Goal: Task Accomplishment & Management: Use online tool/utility

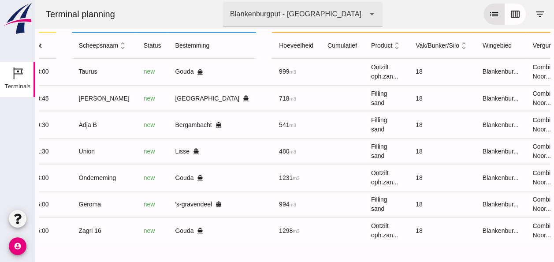
scroll to position [0, 235]
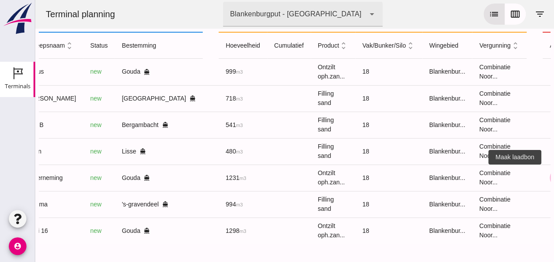
click at [554, 174] on icon "receipt_long" at bounding box center [559, 178] width 8 height 8
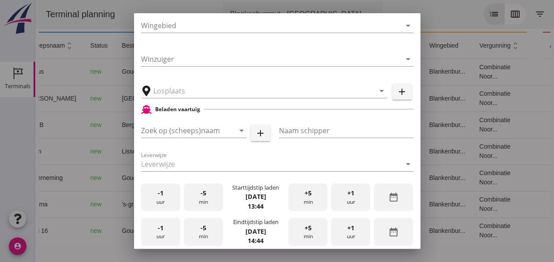
scroll to position [176, 0]
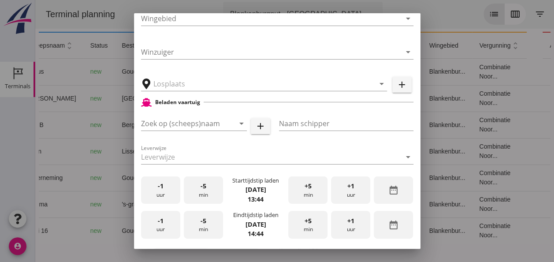
type input "Loswal Fa. J. Bos&Zonen, [GEOGRAPHIC_DATA]"
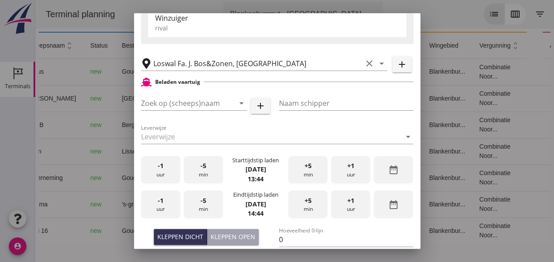
type input "Onderneming"
type input "[PERSON_NAME]"
type input "1231"
type input "Ontzilt oph.zand [75] (6120)"
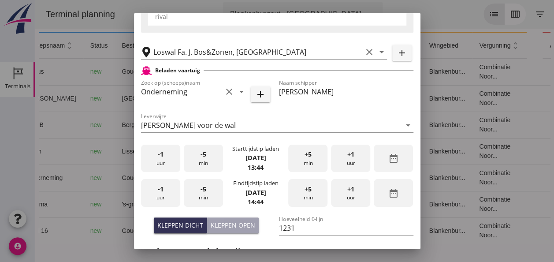
scroll to position [171, 0]
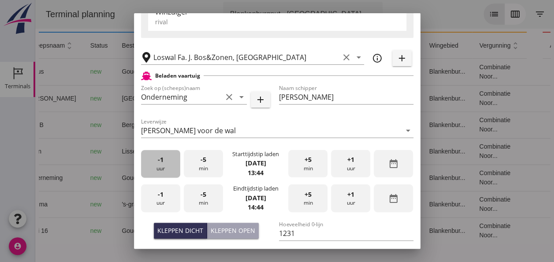
click at [158, 167] on div "-1 uur" at bounding box center [160, 164] width 39 height 28
click at [199, 168] on div "-5 min" at bounding box center [203, 164] width 39 height 28
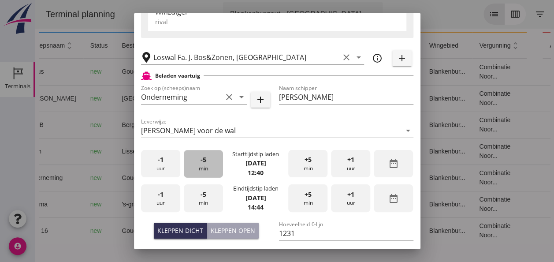
click at [199, 168] on div "-5 min" at bounding box center [203, 164] width 39 height 28
click at [166, 198] on div "-1 uur" at bounding box center [160, 198] width 39 height 28
click at [202, 199] on div "-5 min" at bounding box center [203, 198] width 39 height 28
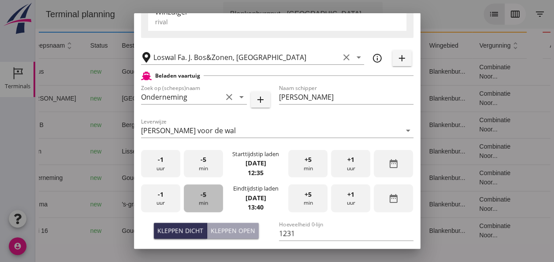
click at [203, 199] on div "-5 min" at bounding box center [203, 198] width 39 height 28
click at [203, 198] on span "-5" at bounding box center [204, 195] width 6 height 10
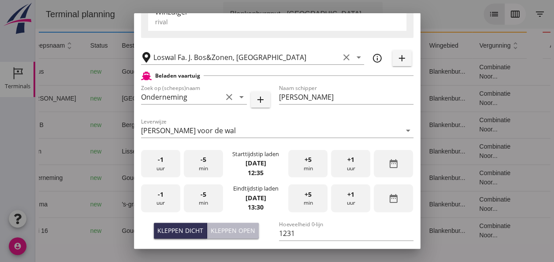
click at [235, 229] on div "Kleppen open" at bounding box center [233, 230] width 45 height 9
type input "1003"
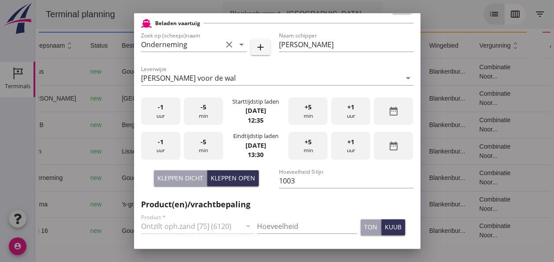
scroll to position [259, 0]
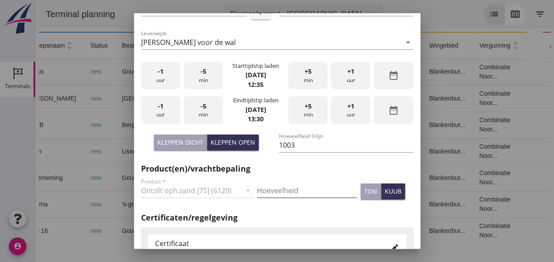
click at [278, 192] on input "Hoeveelheid" at bounding box center [307, 190] width 100 height 14
type input "1003"
click at [388, 194] on div "kuub" at bounding box center [393, 190] width 17 height 9
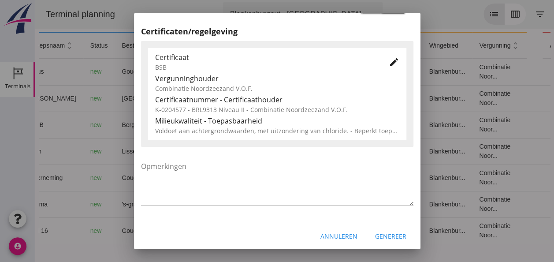
scroll to position [449, 0]
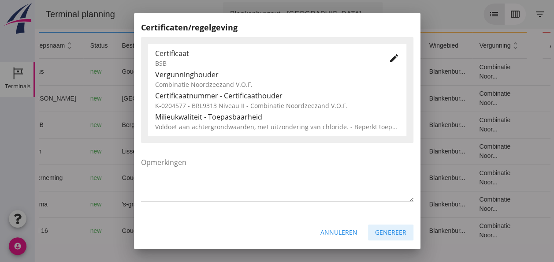
click at [384, 233] on div "Genereer" at bounding box center [390, 231] width 31 height 9
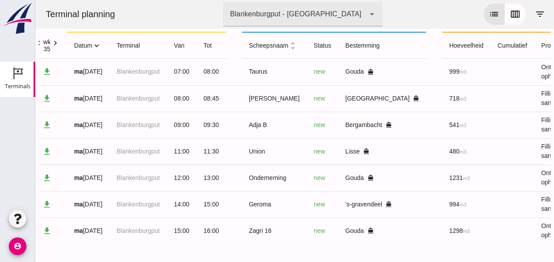
scroll to position [0, 0]
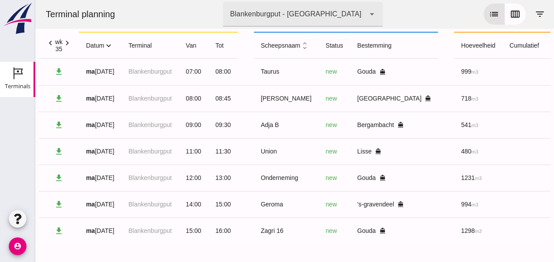
click at [110, 41] on icon "expand_more" at bounding box center [108, 45] width 9 height 9
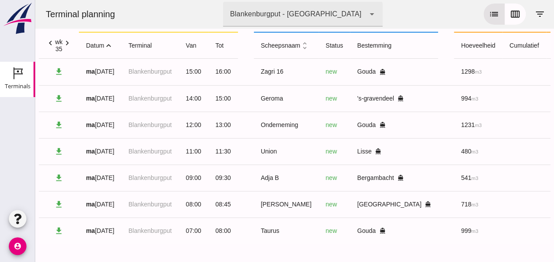
click at [110, 41] on icon "expand_less" at bounding box center [108, 45] width 9 height 9
